Goal: Task Accomplishment & Management: Use online tool/utility

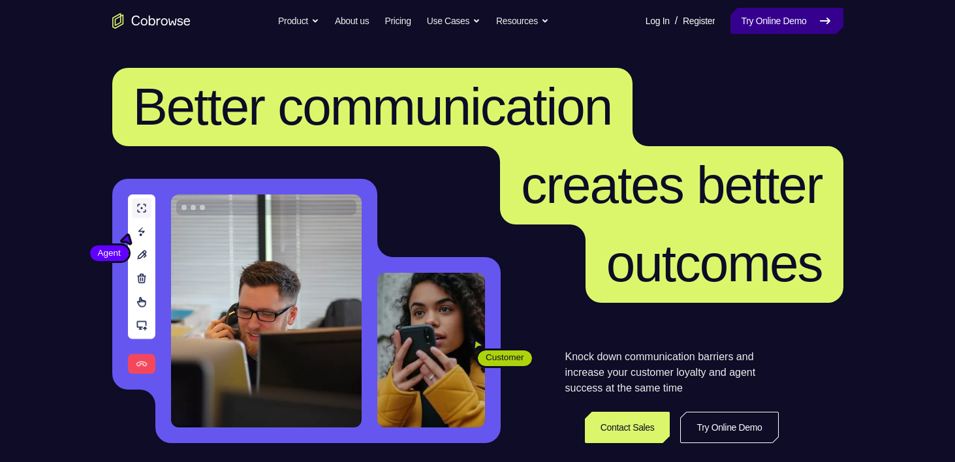
click at [748, 29] on link "Try Online Demo" at bounding box center [787, 21] width 112 height 26
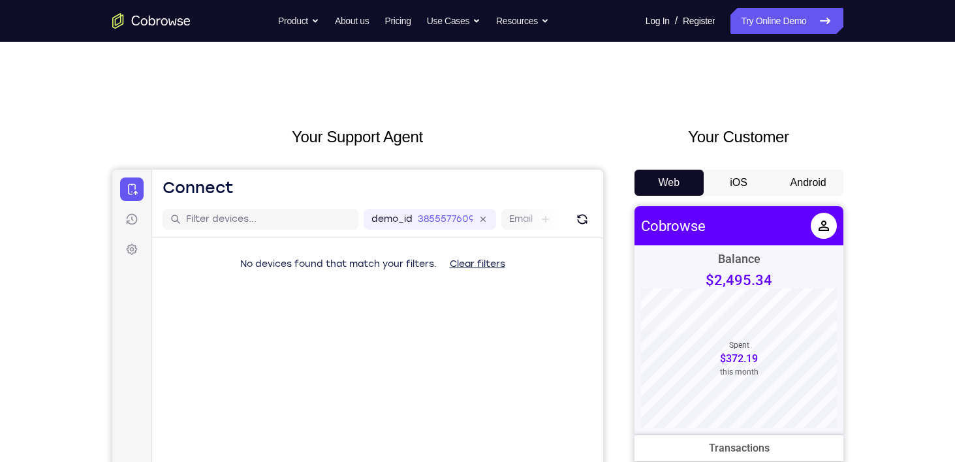
click at [819, 185] on button "Android" at bounding box center [809, 183] width 70 height 26
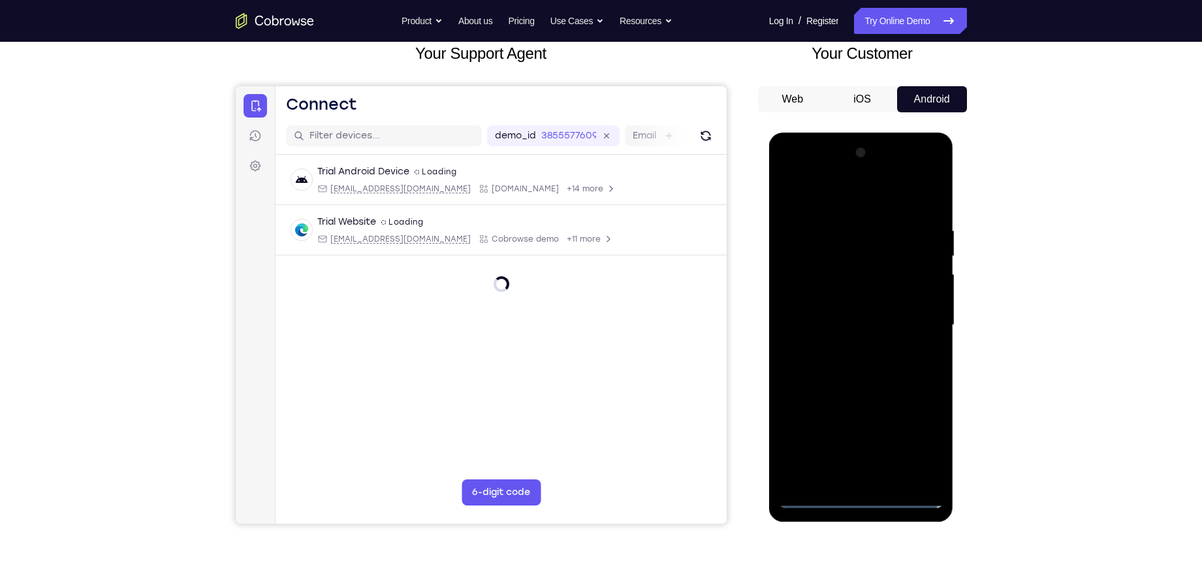
click at [860, 462] on div at bounding box center [861, 325] width 165 height 366
click at [859, 462] on div at bounding box center [861, 325] width 165 height 366
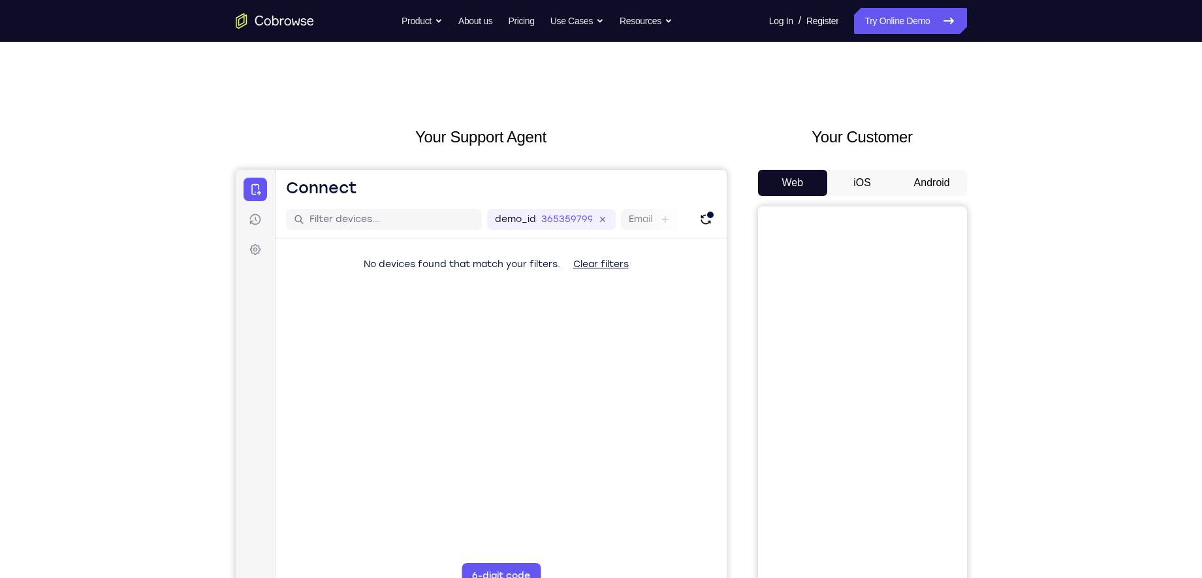
click at [907, 191] on button "Android" at bounding box center [932, 183] width 70 height 26
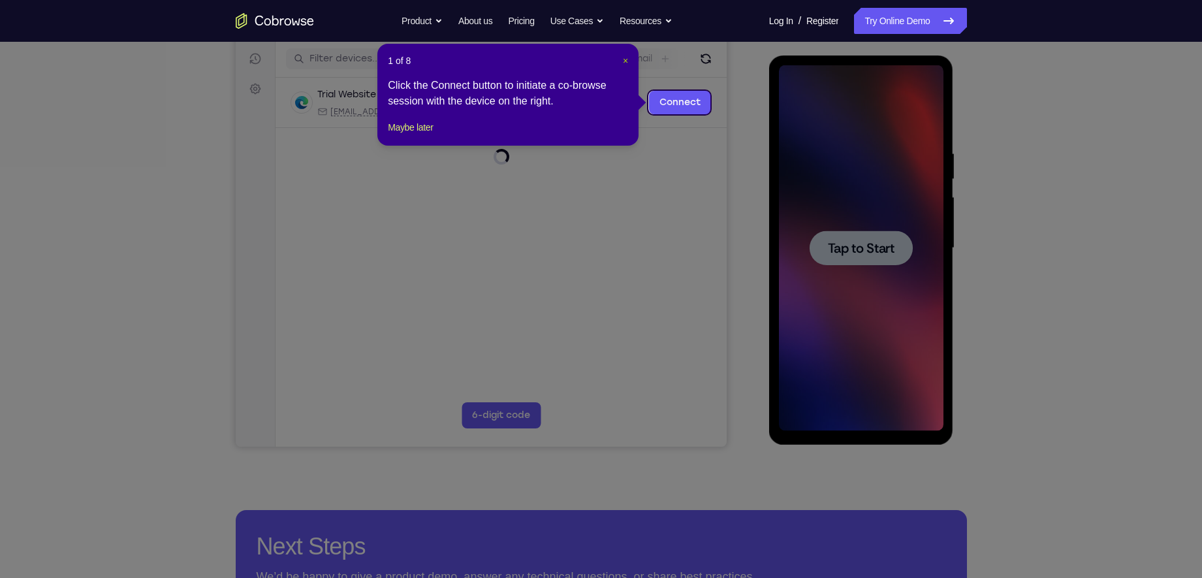
click at [626, 65] on span "×" at bounding box center [625, 61] width 5 height 10
